Goal: Task Accomplishment & Management: Manage account settings

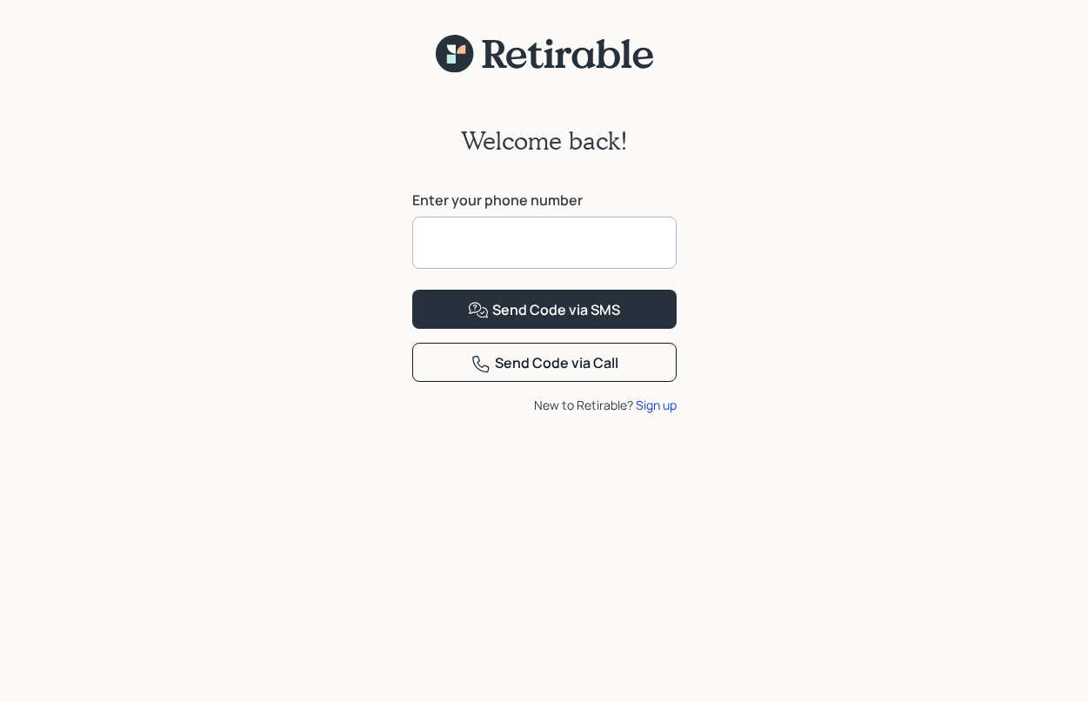
click at [449, 238] on input at bounding box center [544, 242] width 264 height 52
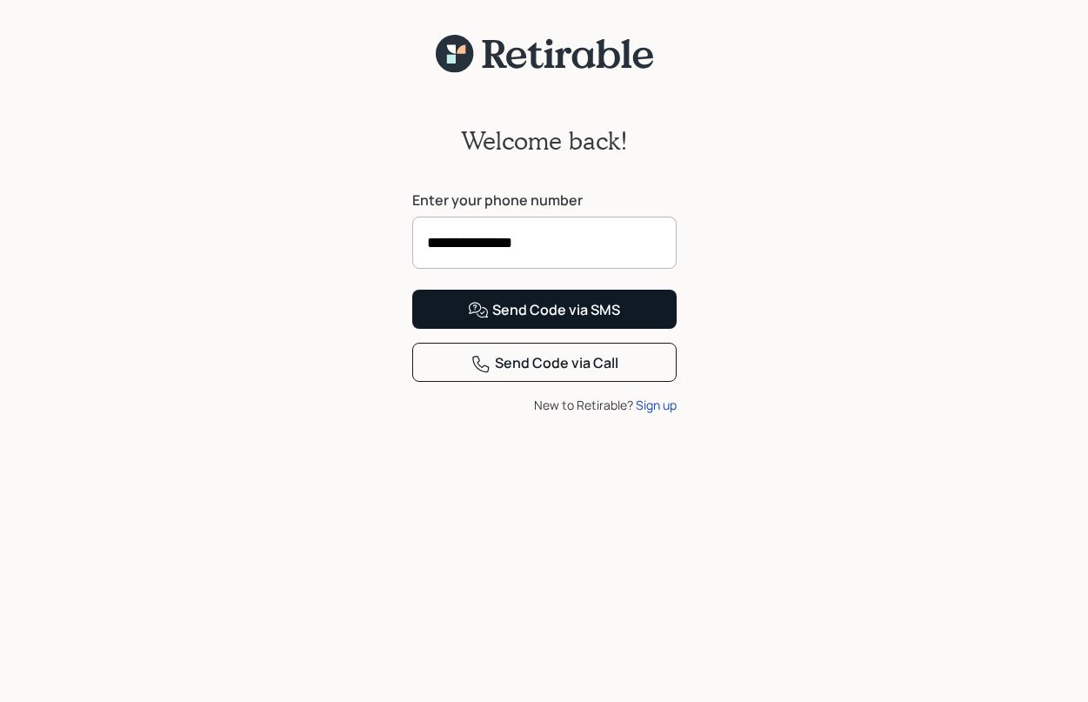
type input "**********"
click at [557, 321] on div "Send Code via SMS" at bounding box center [544, 310] width 152 height 21
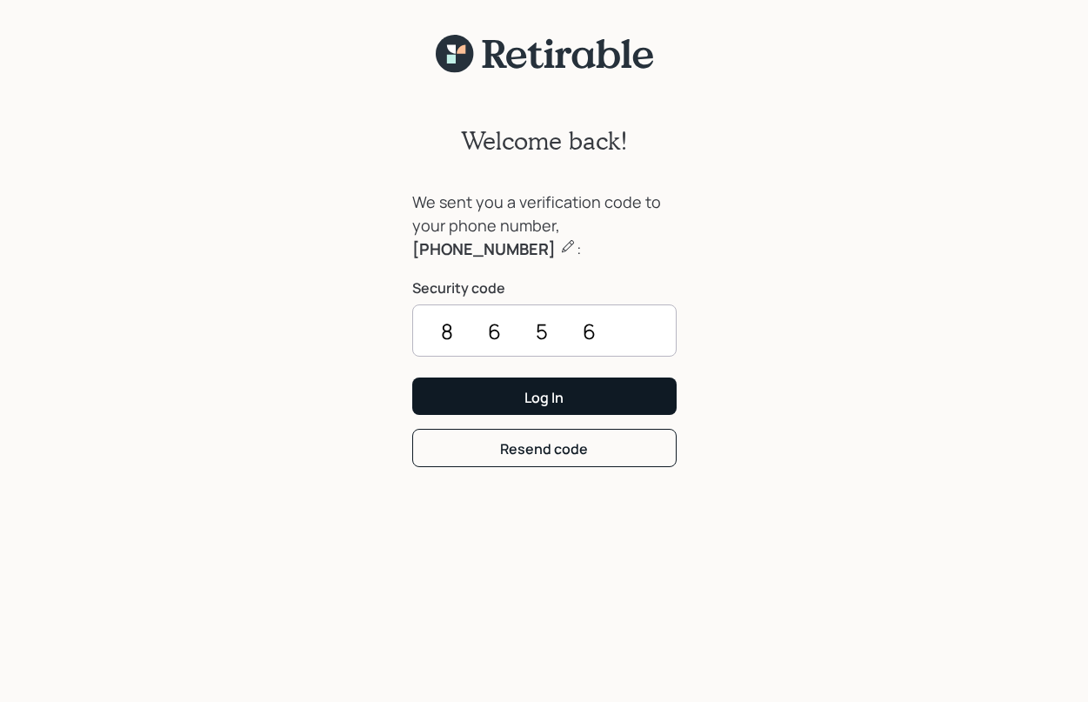
type input "8656"
click at [543, 398] on div "Log In" at bounding box center [543, 397] width 39 height 19
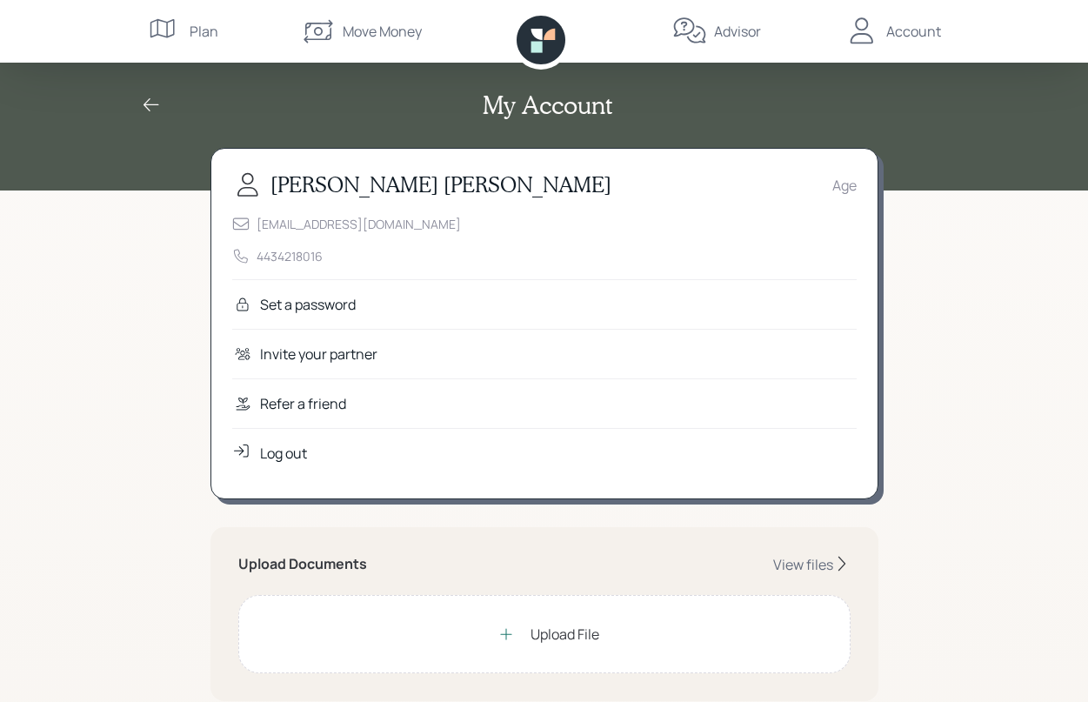
click at [310, 303] on div "Set a password" at bounding box center [308, 304] width 96 height 21
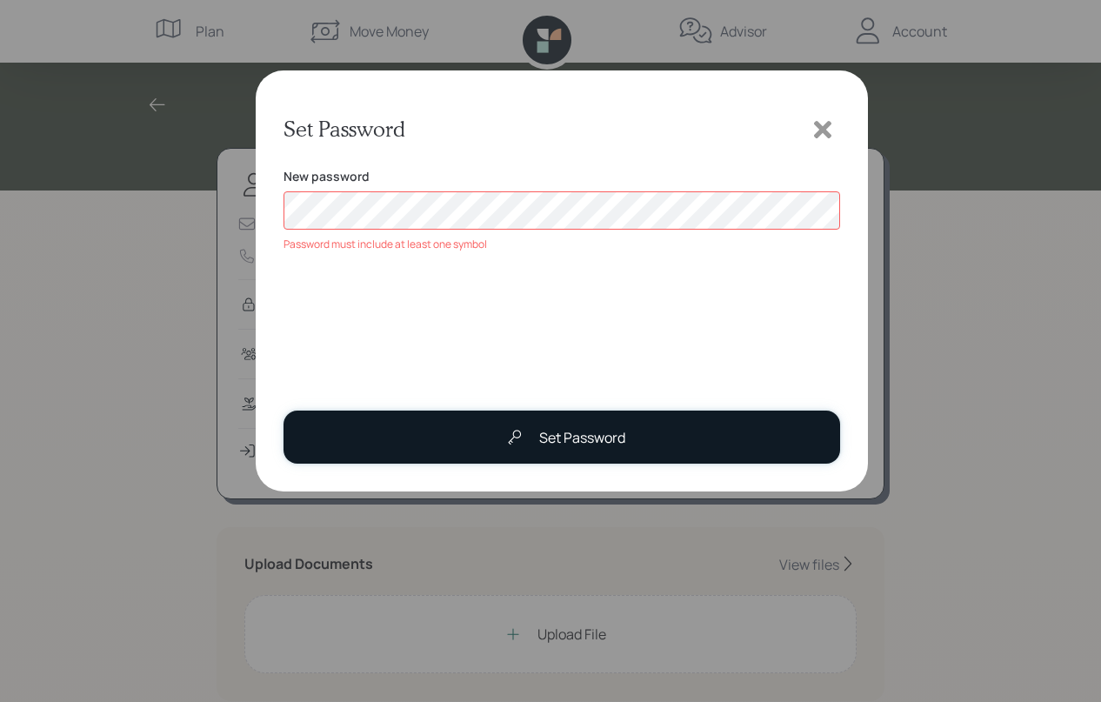
click at [606, 437] on div "Set Password" at bounding box center [582, 437] width 86 height 21
click at [580, 440] on div "Set Password" at bounding box center [582, 437] width 86 height 21
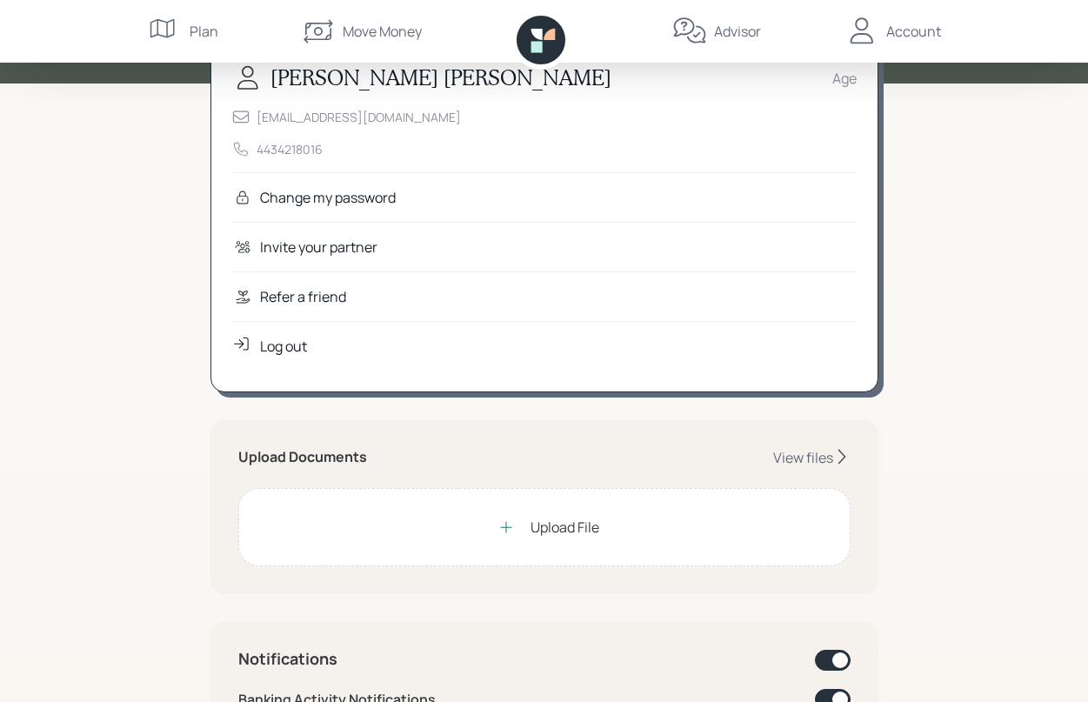
scroll to position [122, 0]
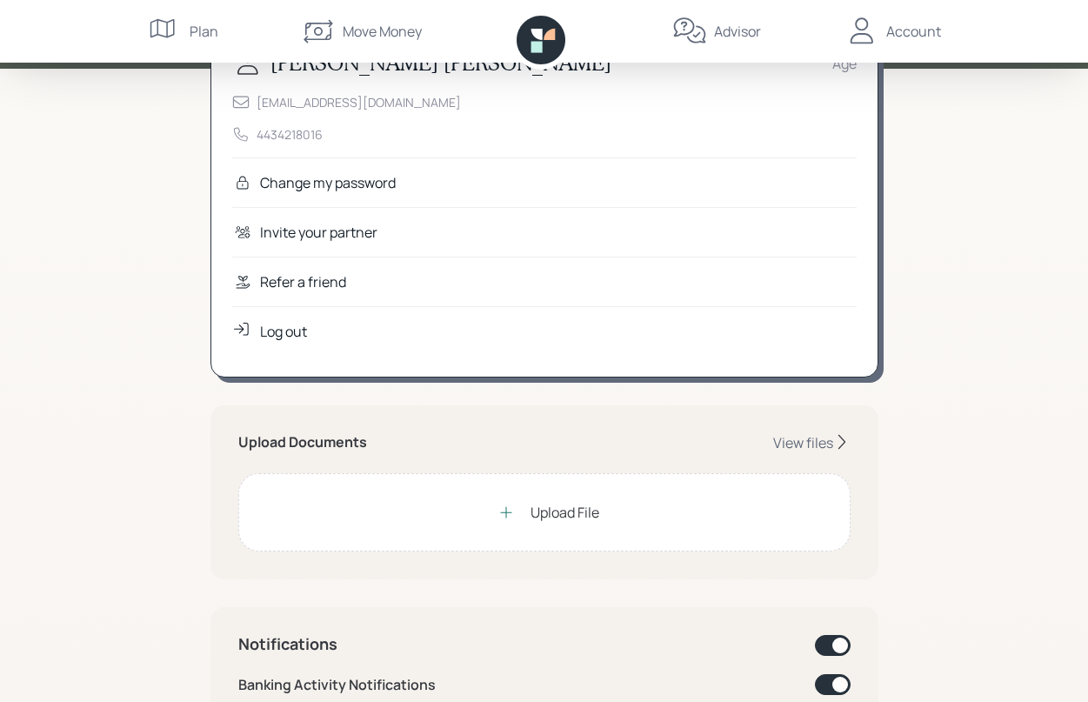
click at [296, 329] on div "Log out" at bounding box center [283, 331] width 47 height 21
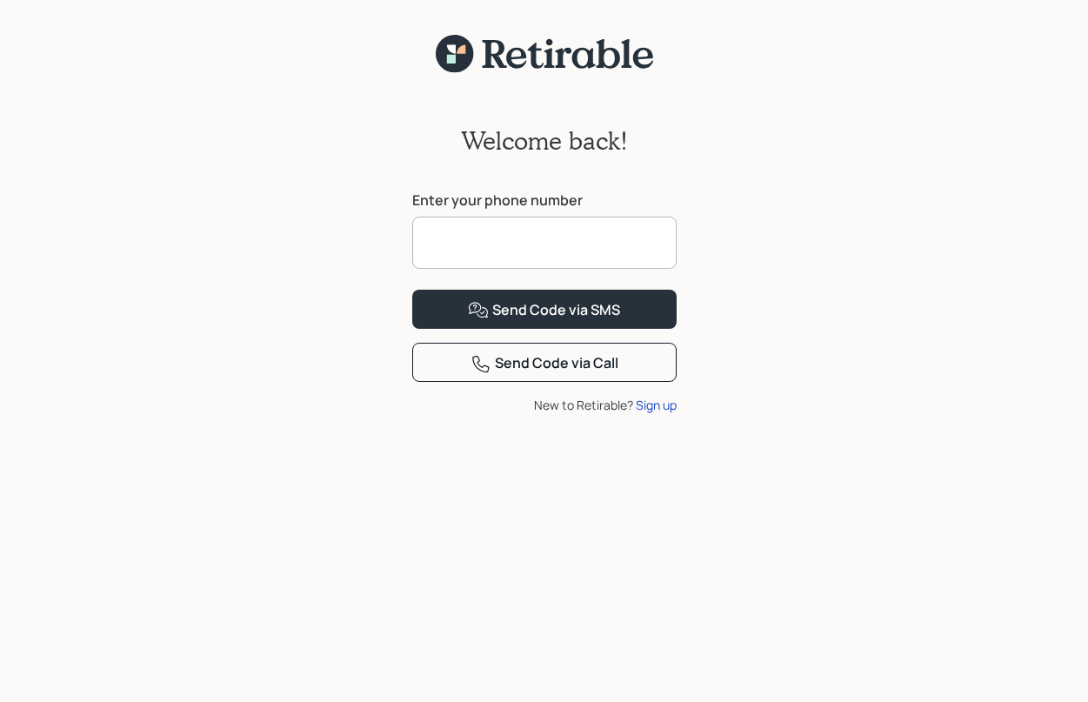
click at [442, 245] on input at bounding box center [544, 242] width 264 height 52
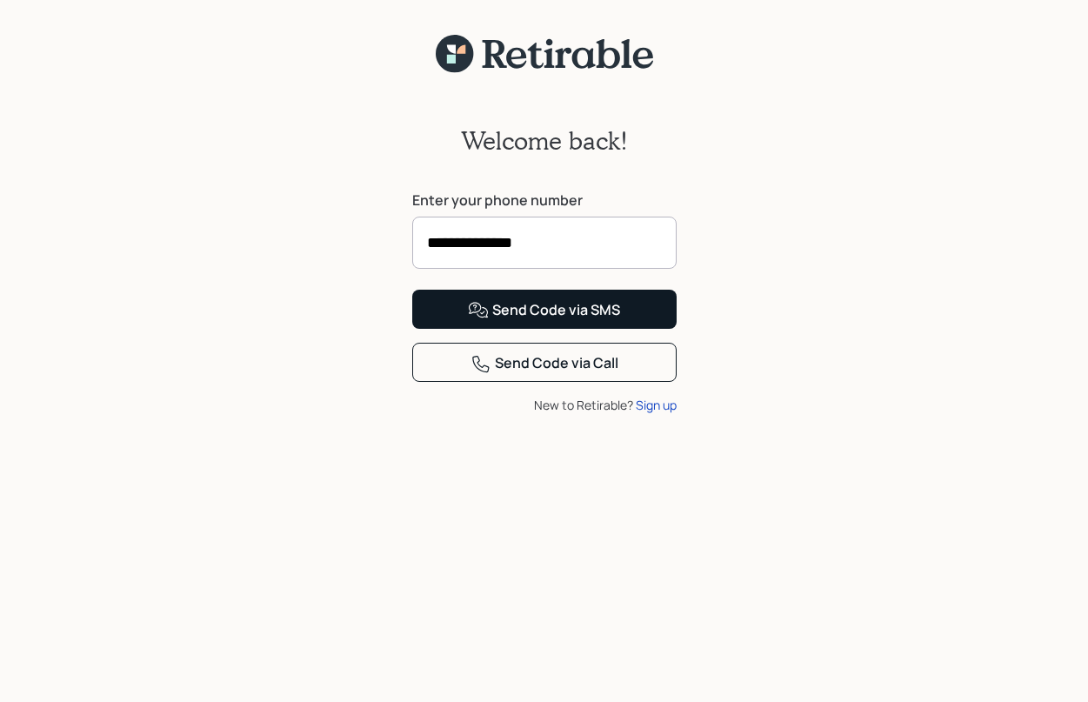
type input "**********"
click at [549, 321] on div "Send Code via SMS" at bounding box center [544, 310] width 152 height 21
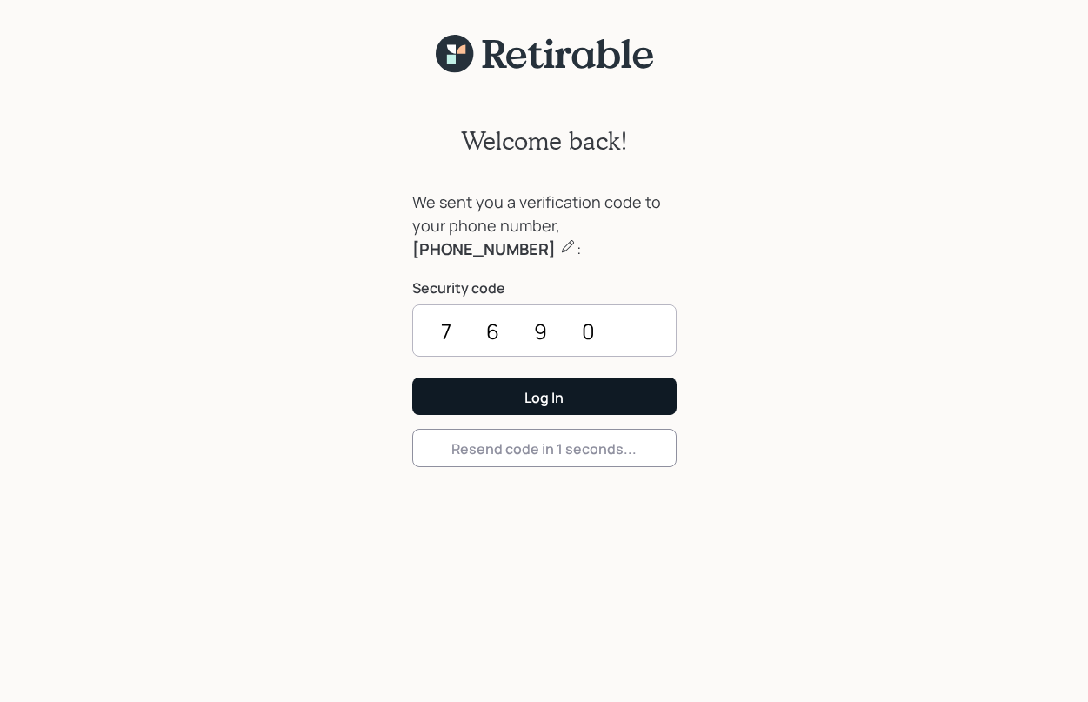
type input "7690"
click at [543, 398] on div "Log In" at bounding box center [543, 397] width 39 height 19
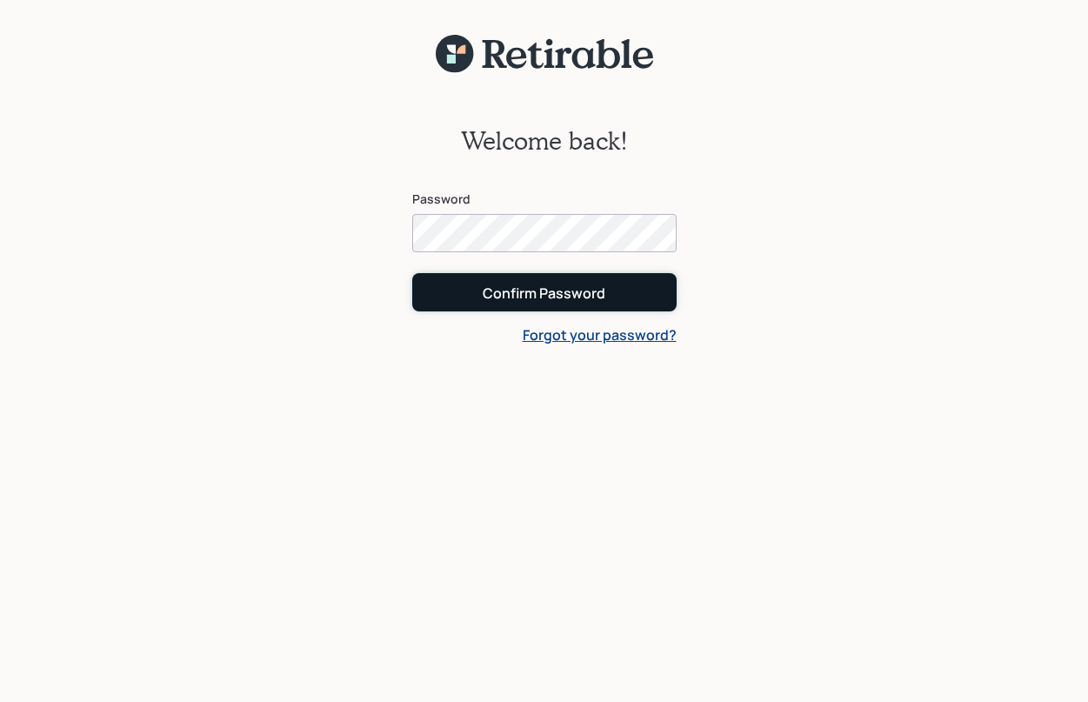
click at [544, 283] on button "Confirm Password" at bounding box center [544, 291] width 264 height 37
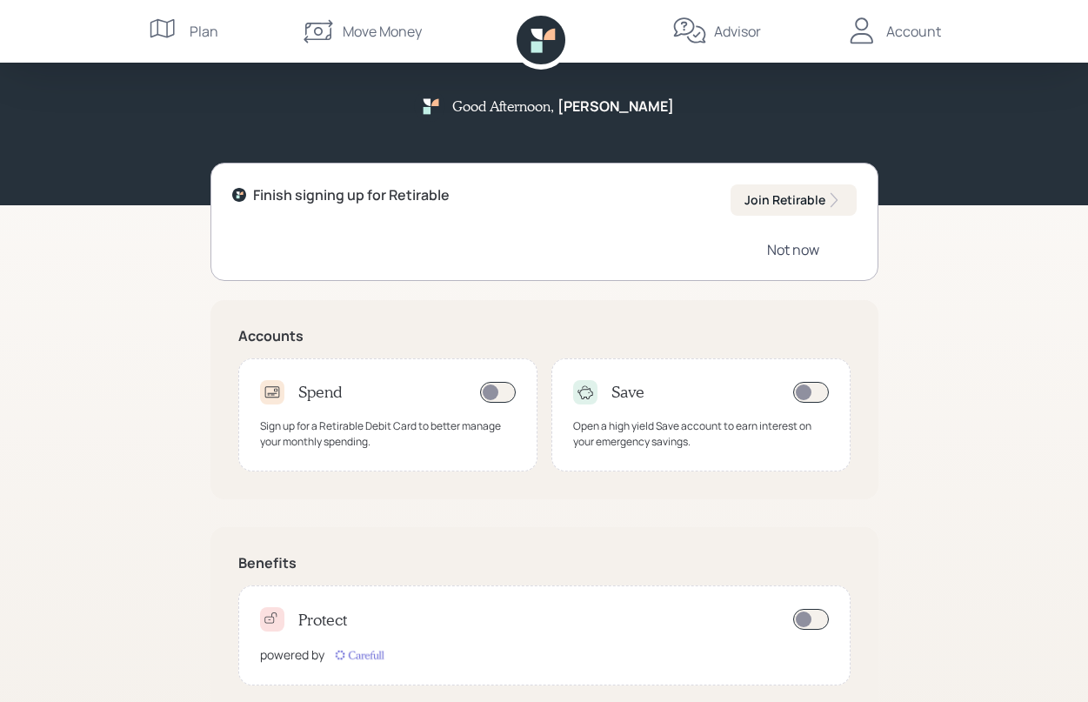
click at [808, 250] on div "Not now" at bounding box center [793, 249] width 52 height 19
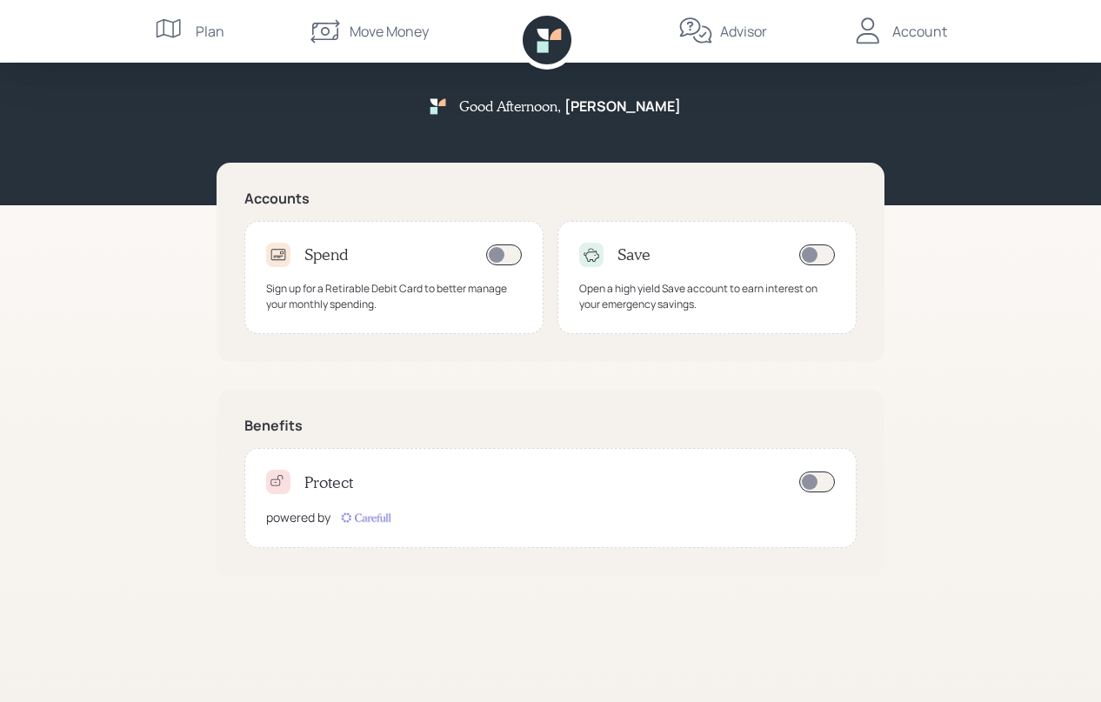
click at [930, 34] on div "Account" at bounding box center [919, 31] width 55 height 21
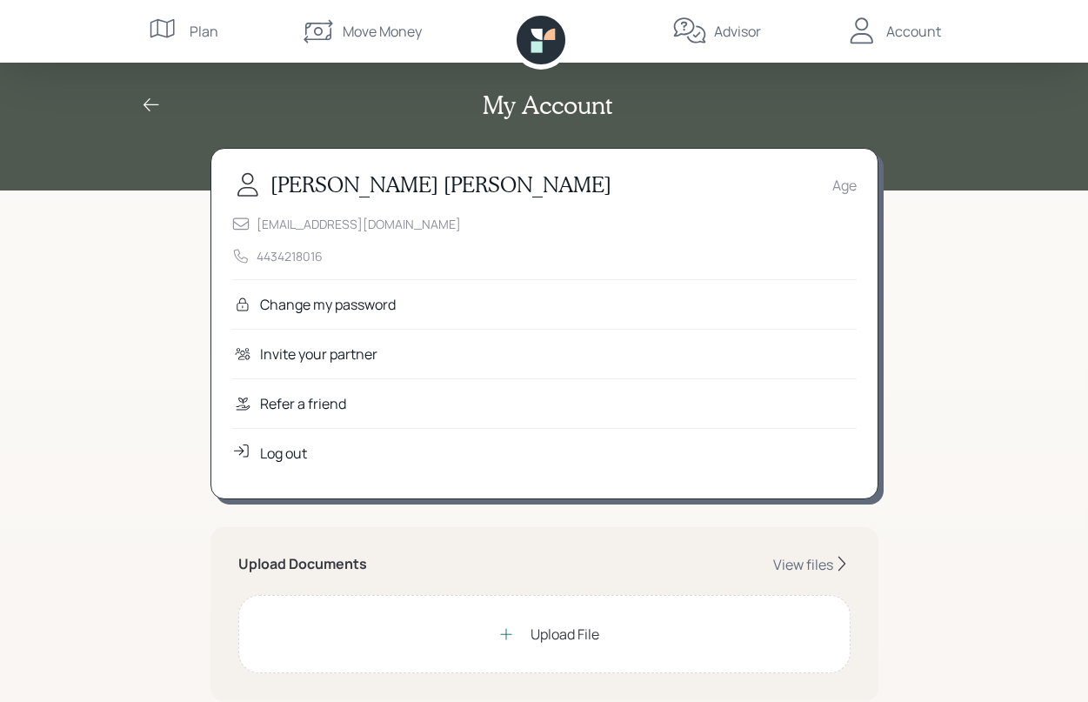
click at [750, 30] on div "Advisor" at bounding box center [737, 31] width 47 height 21
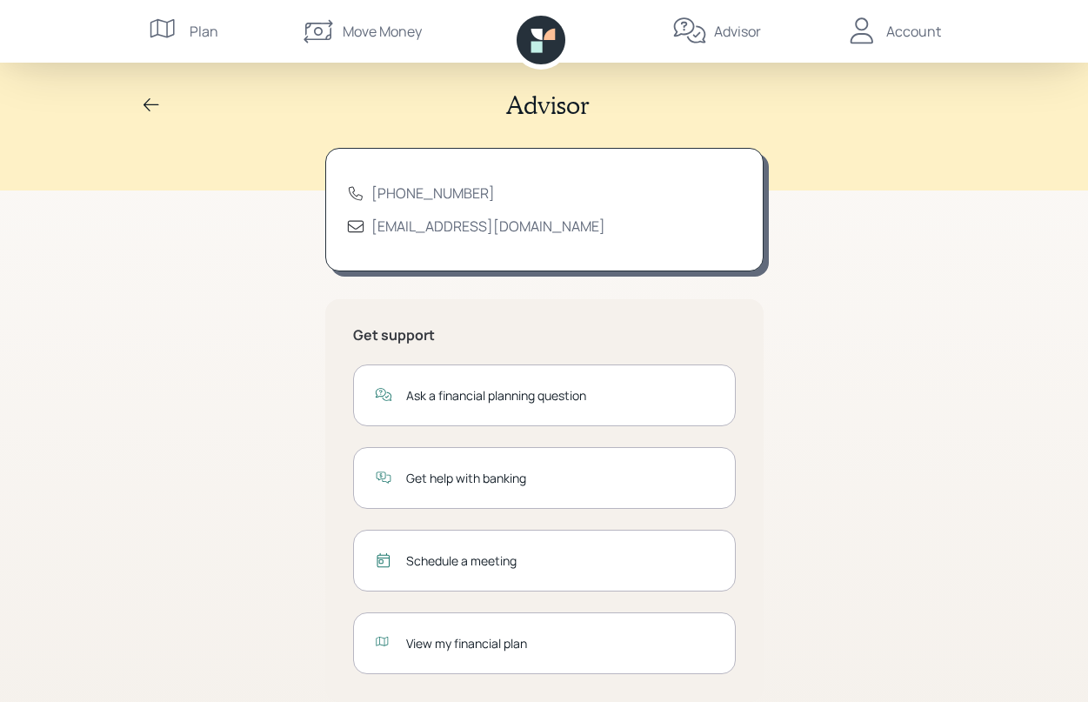
scroll to position [29, 0]
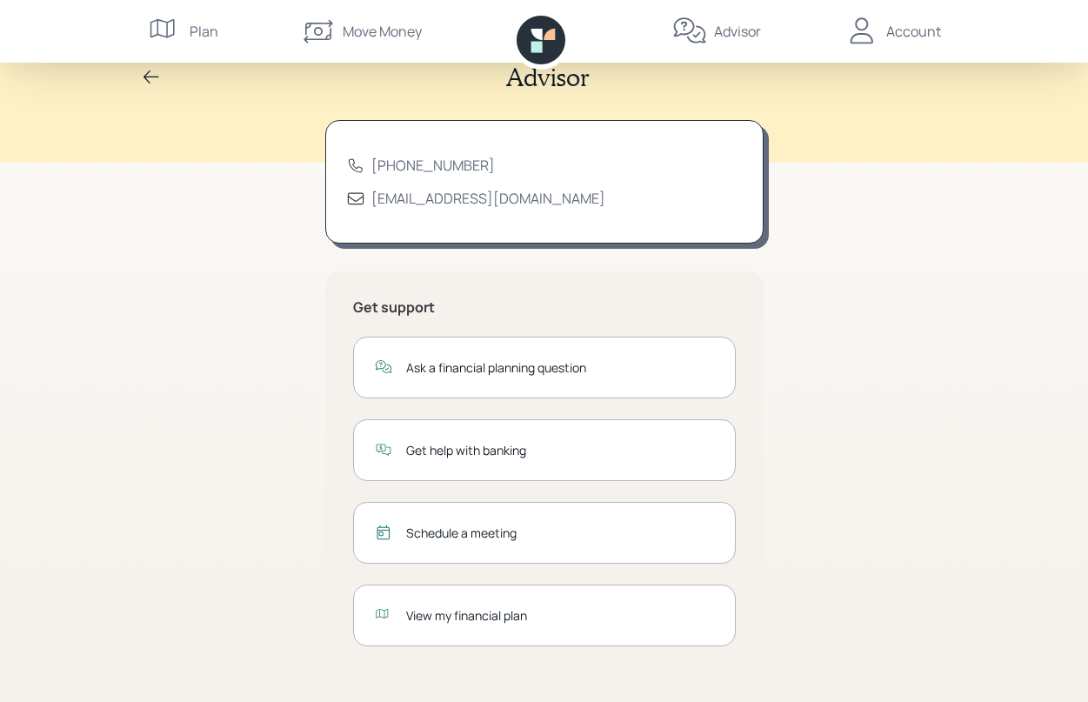
click at [200, 31] on div "Plan" at bounding box center [204, 31] width 29 height 21
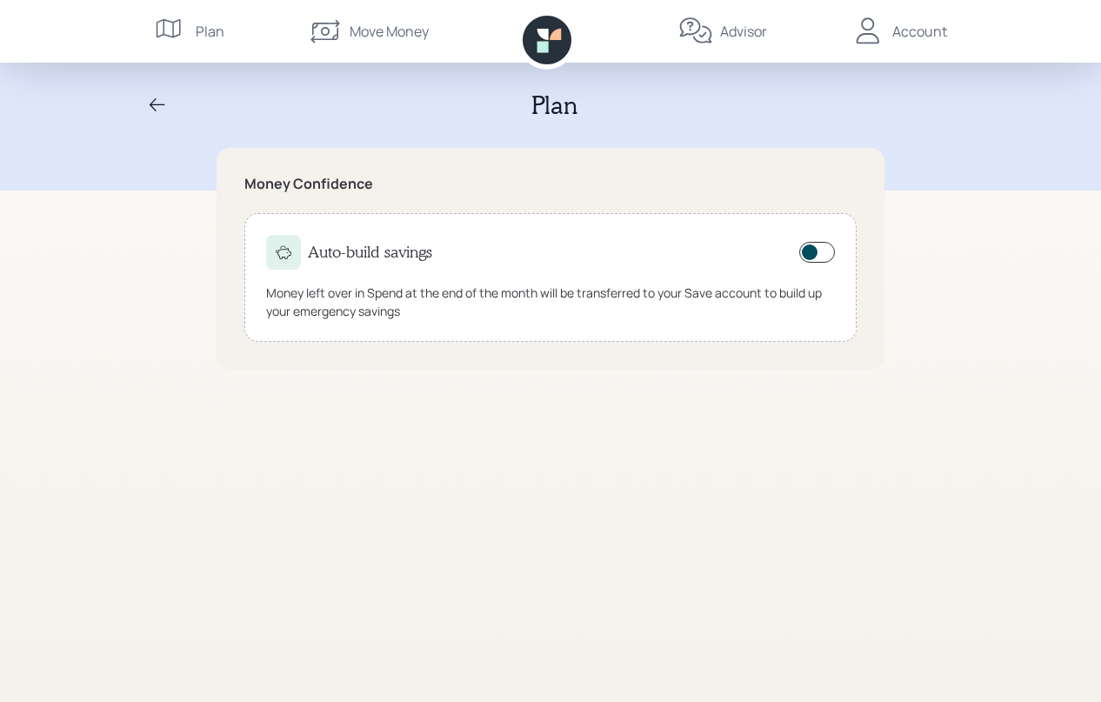
click at [151, 103] on icon at bounding box center [157, 105] width 21 height 21
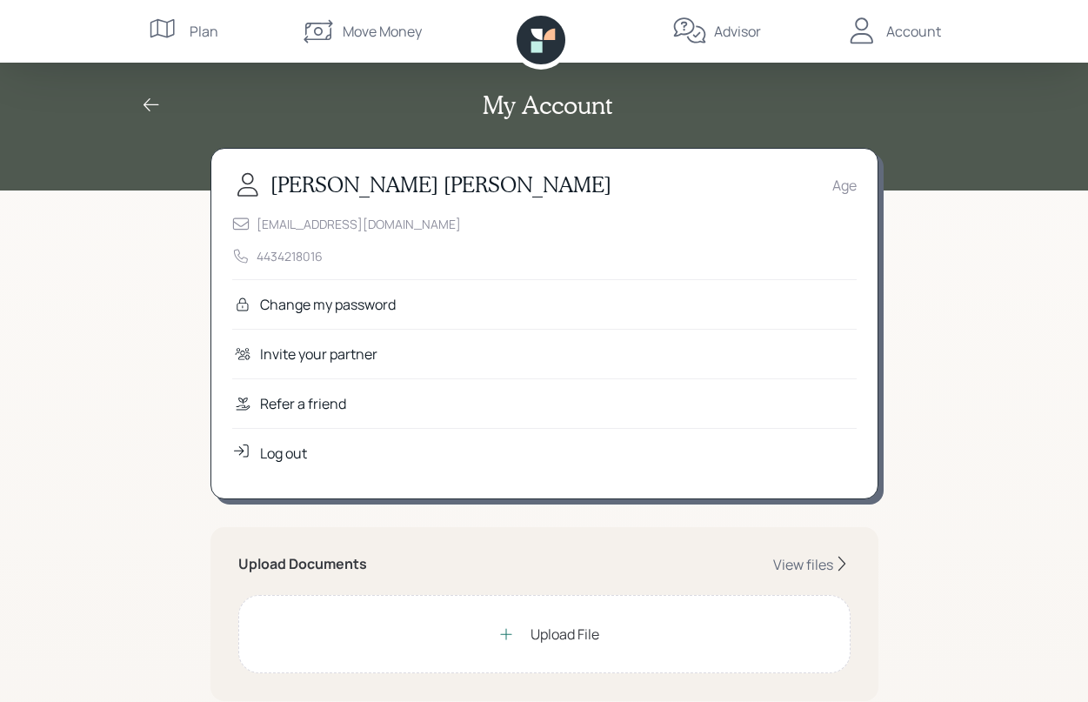
click at [562, 633] on div "Upload File" at bounding box center [564, 633] width 69 height 21
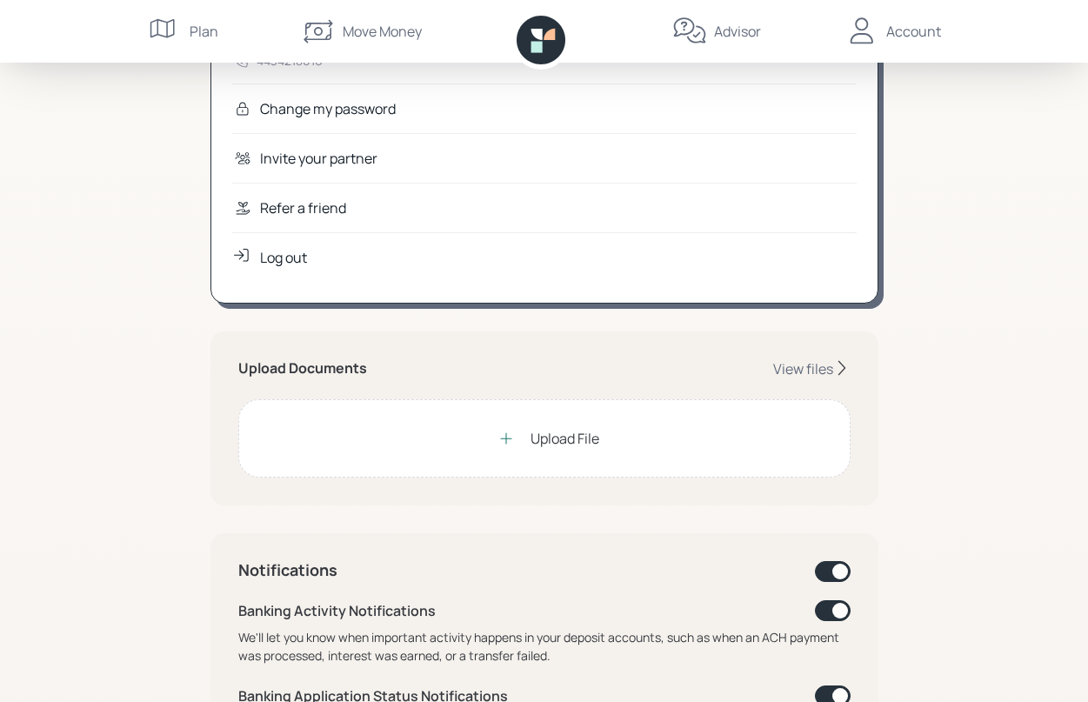
scroll to position [213, 0]
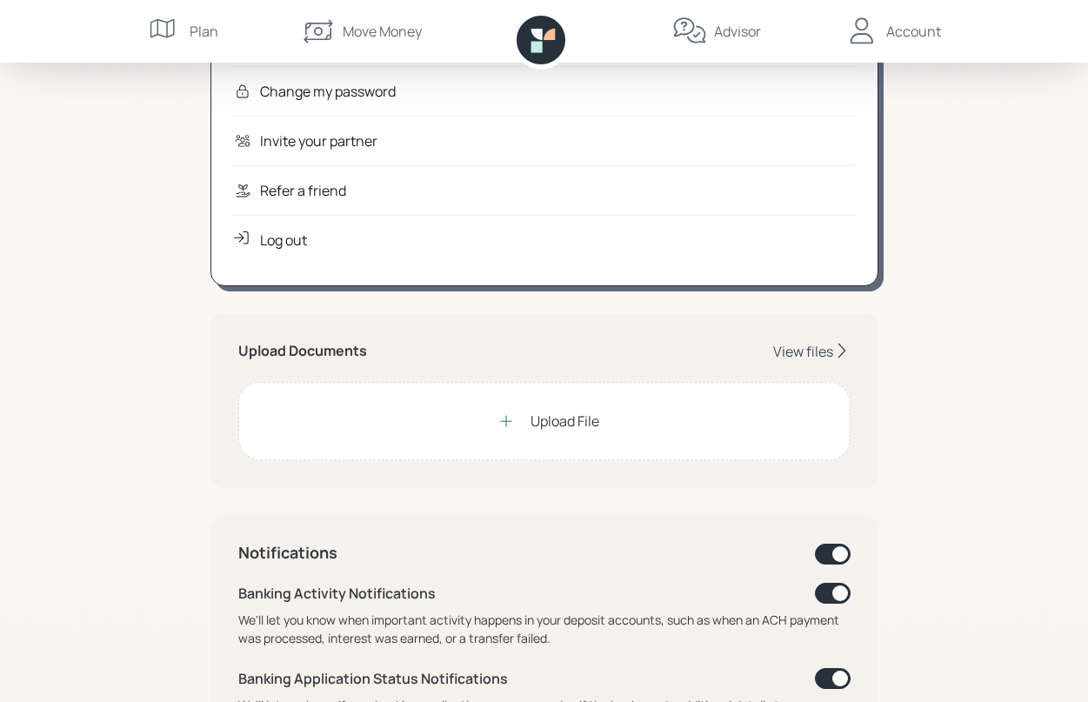
click at [805, 350] on div "View files" at bounding box center [803, 351] width 60 height 19
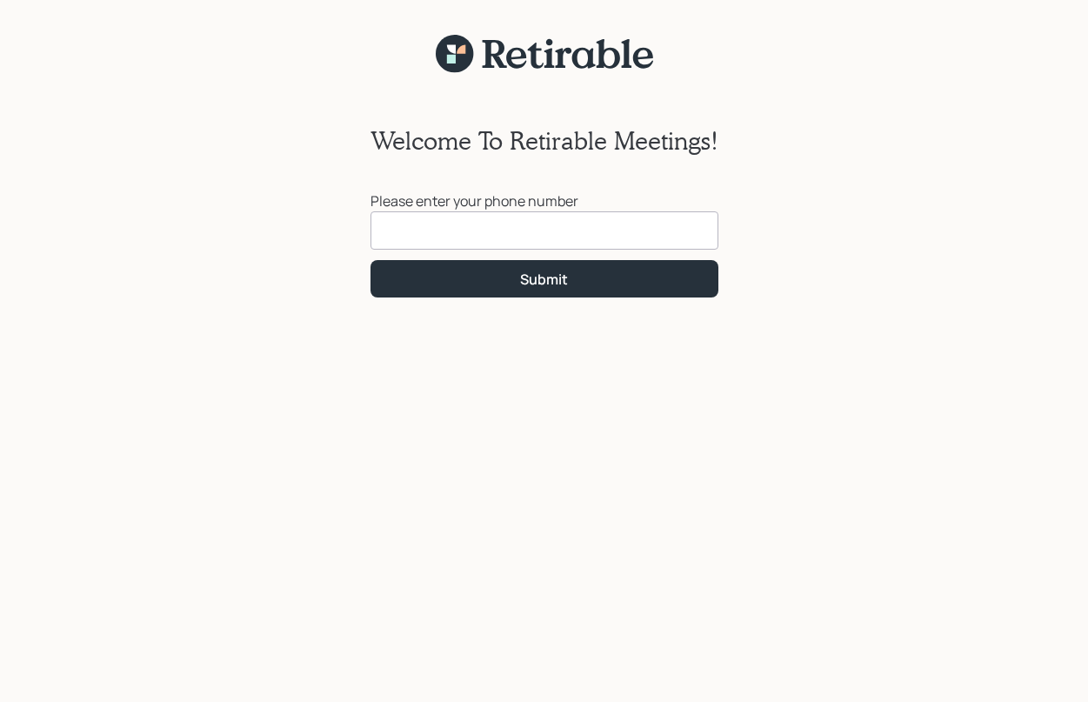
click at [387, 228] on input at bounding box center [544, 230] width 348 height 38
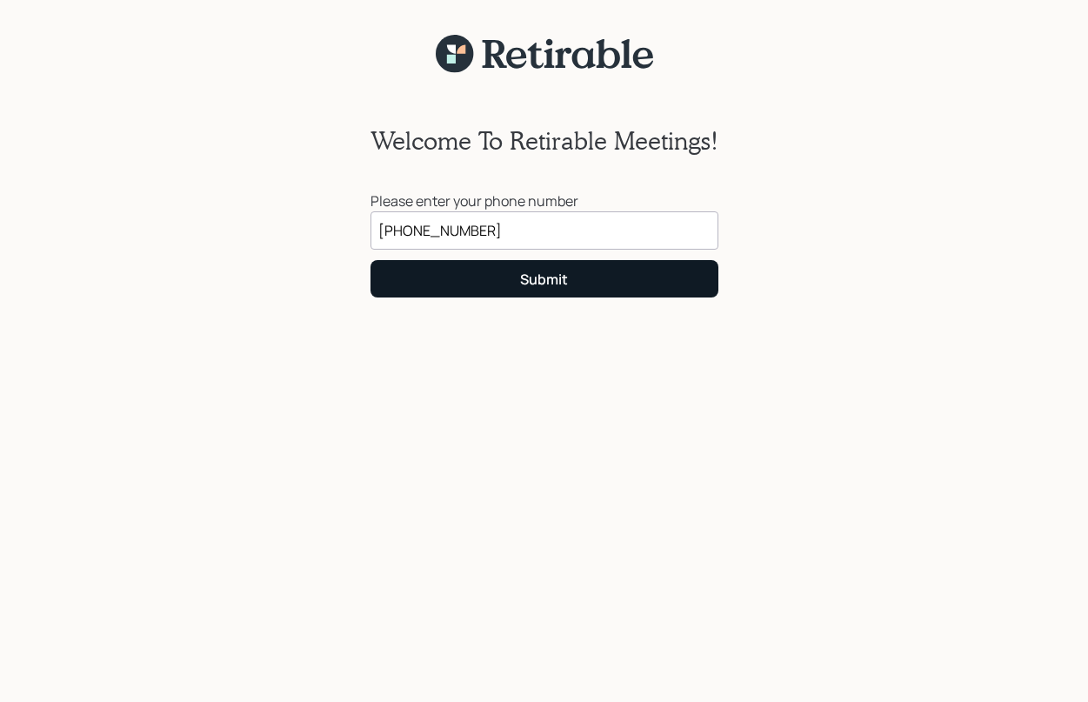
type input "(443) 421-8016"
click at [547, 283] on div "Submit" at bounding box center [544, 279] width 48 height 19
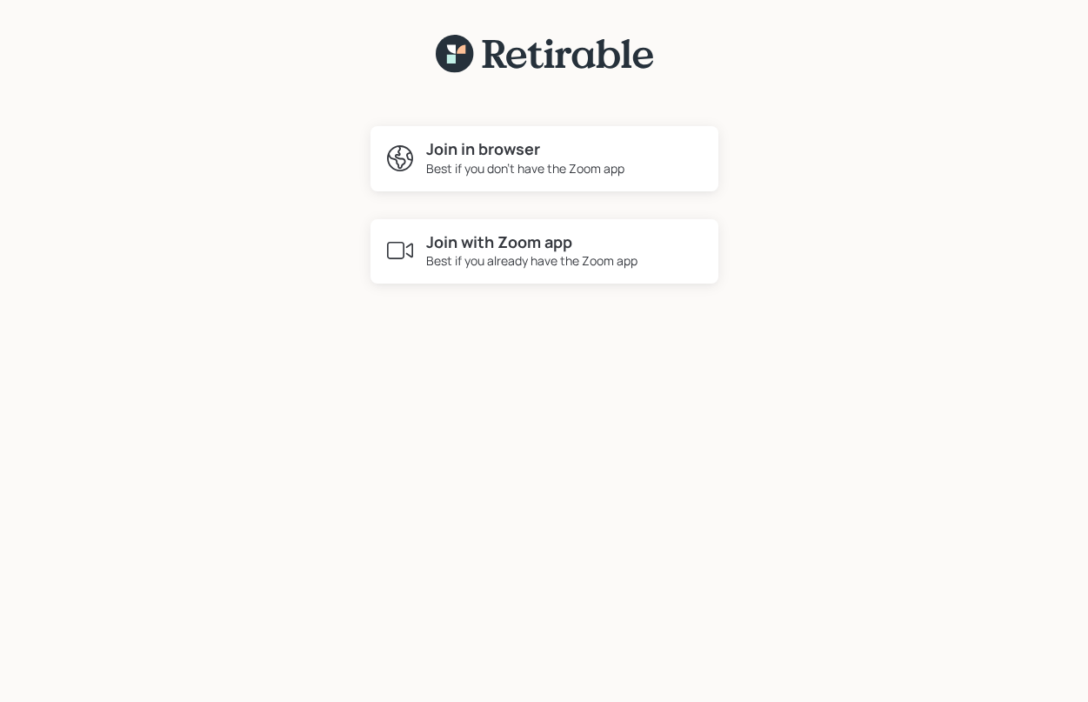
click at [525, 244] on h4 "Join with Zoom app" at bounding box center [531, 242] width 211 height 19
